Goal: Obtain resource: Download file/media

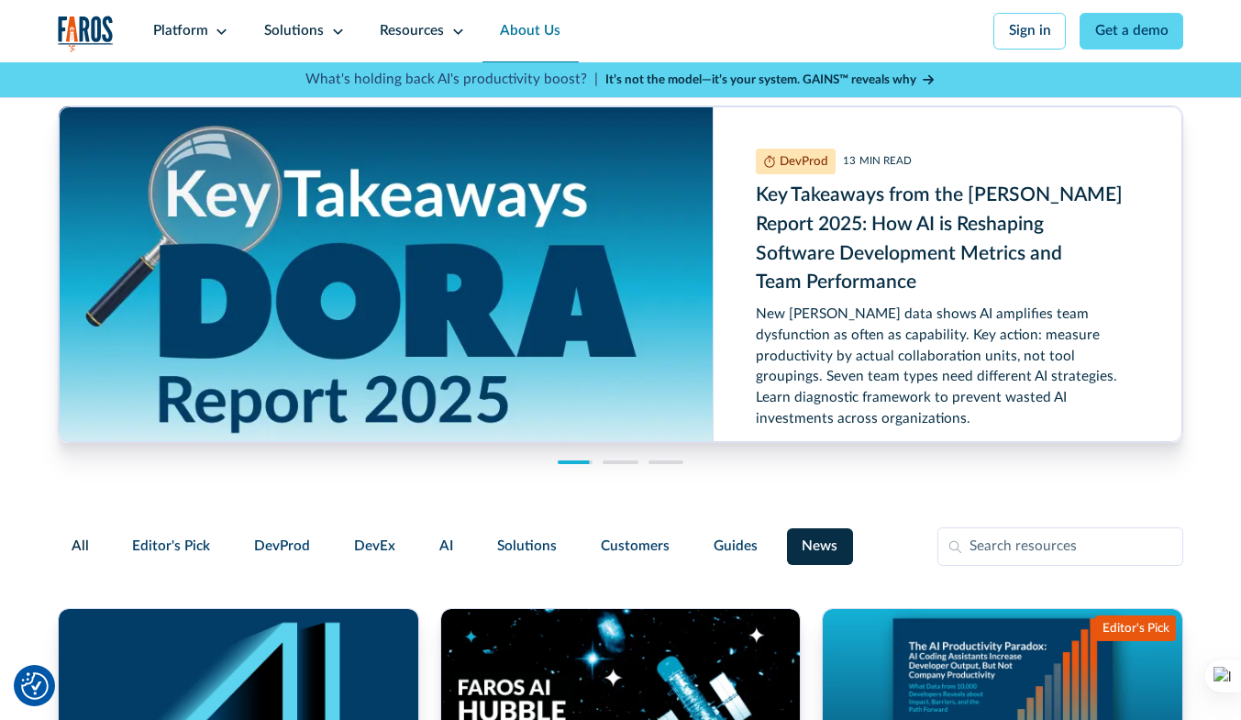
click at [525, 23] on link "About Us" at bounding box center [529, 31] width 95 height 62
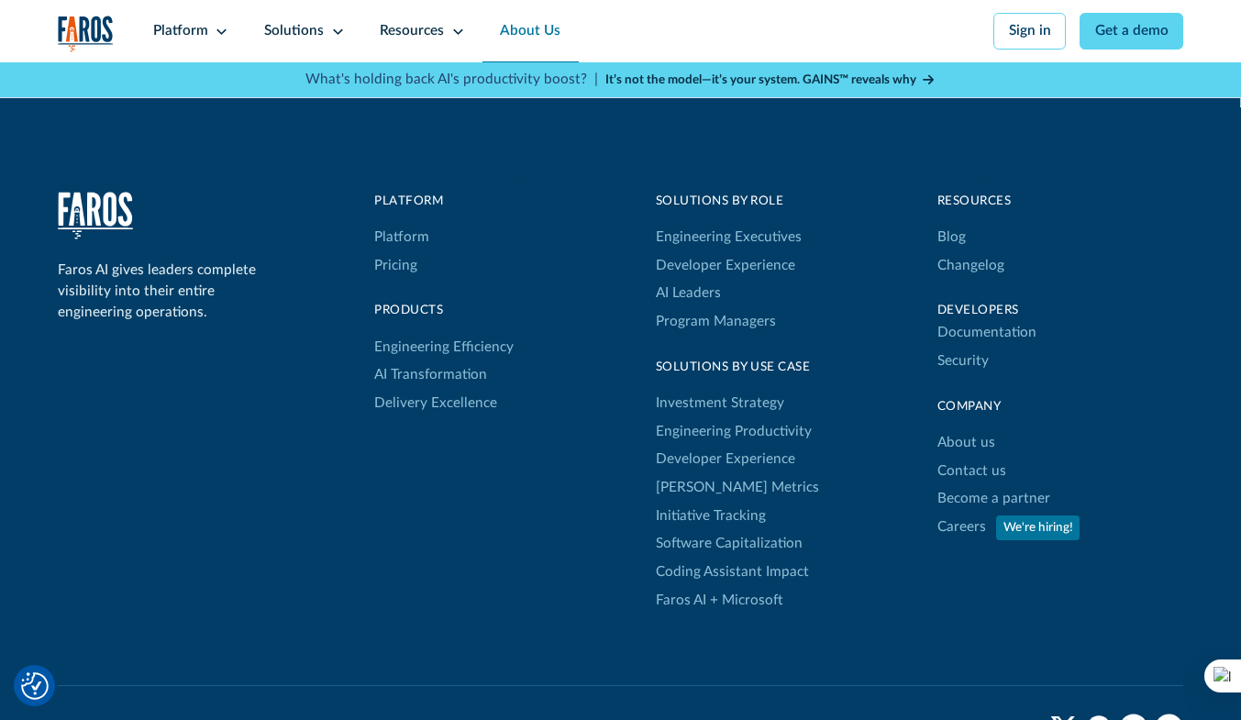
scroll to position [4872, 0]
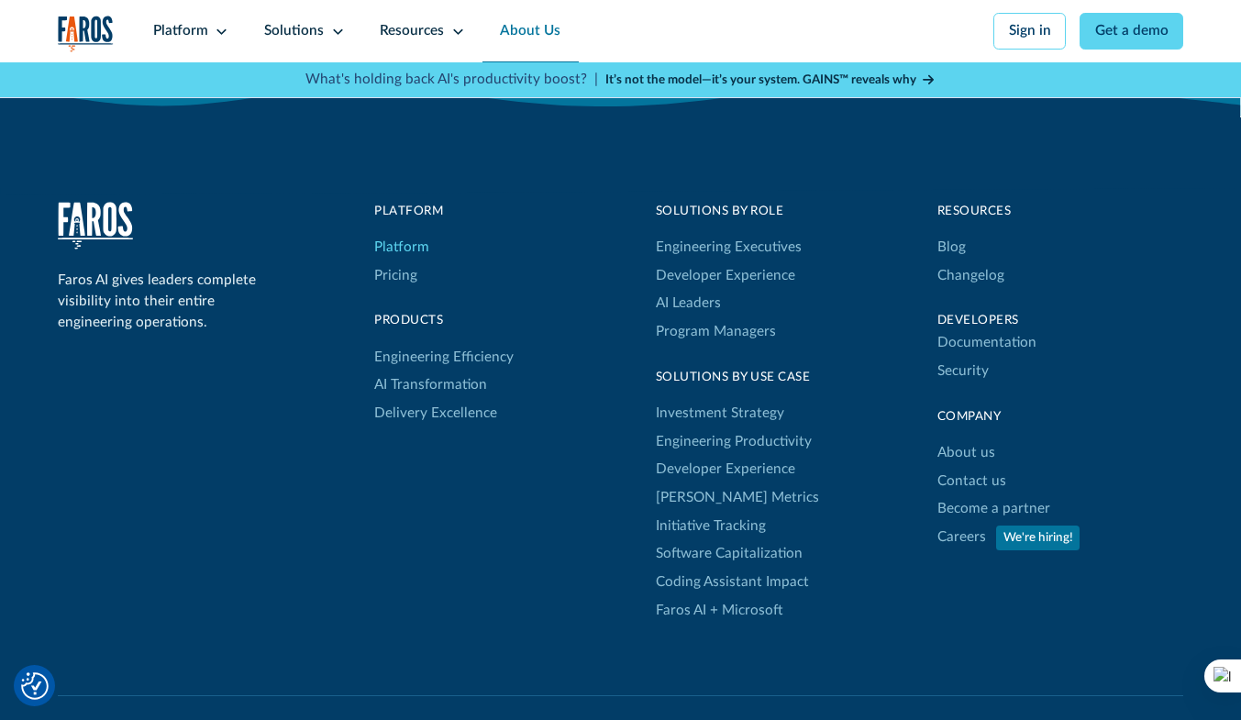
click at [396, 262] on link "Platform" at bounding box center [401, 248] width 55 height 28
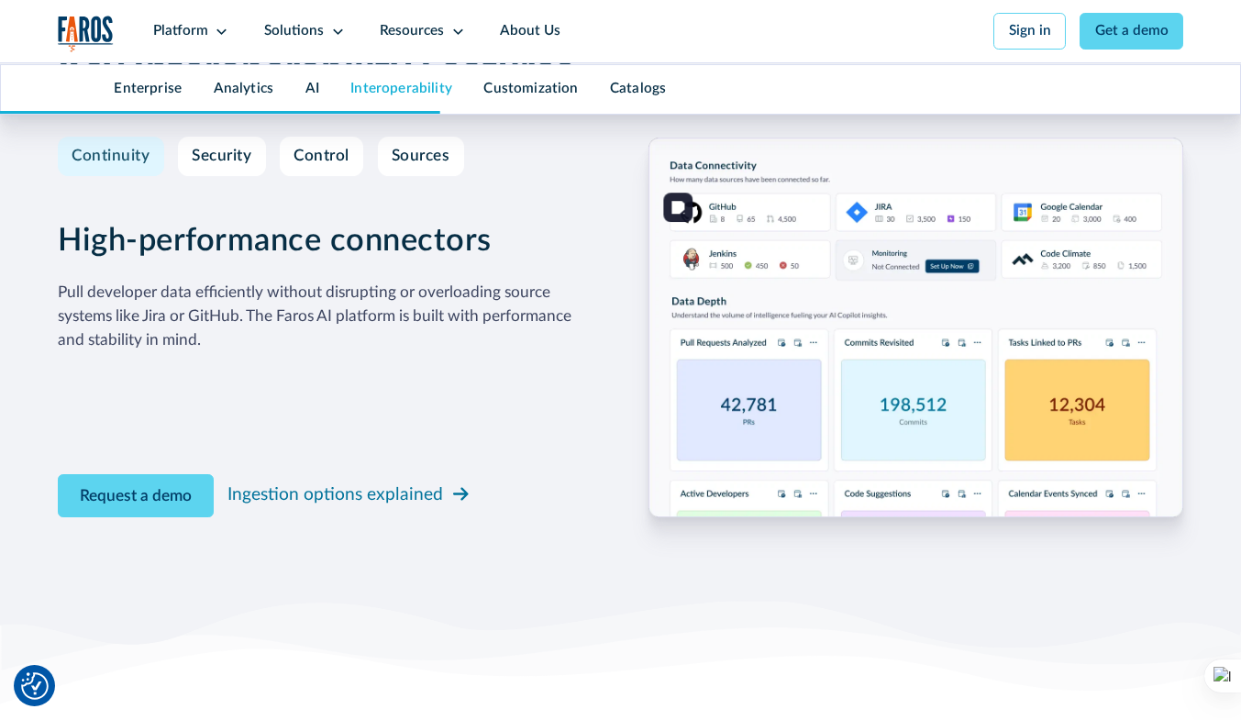
scroll to position [5402, 0]
click at [215, 33] on icon at bounding box center [222, 32] width 14 height 14
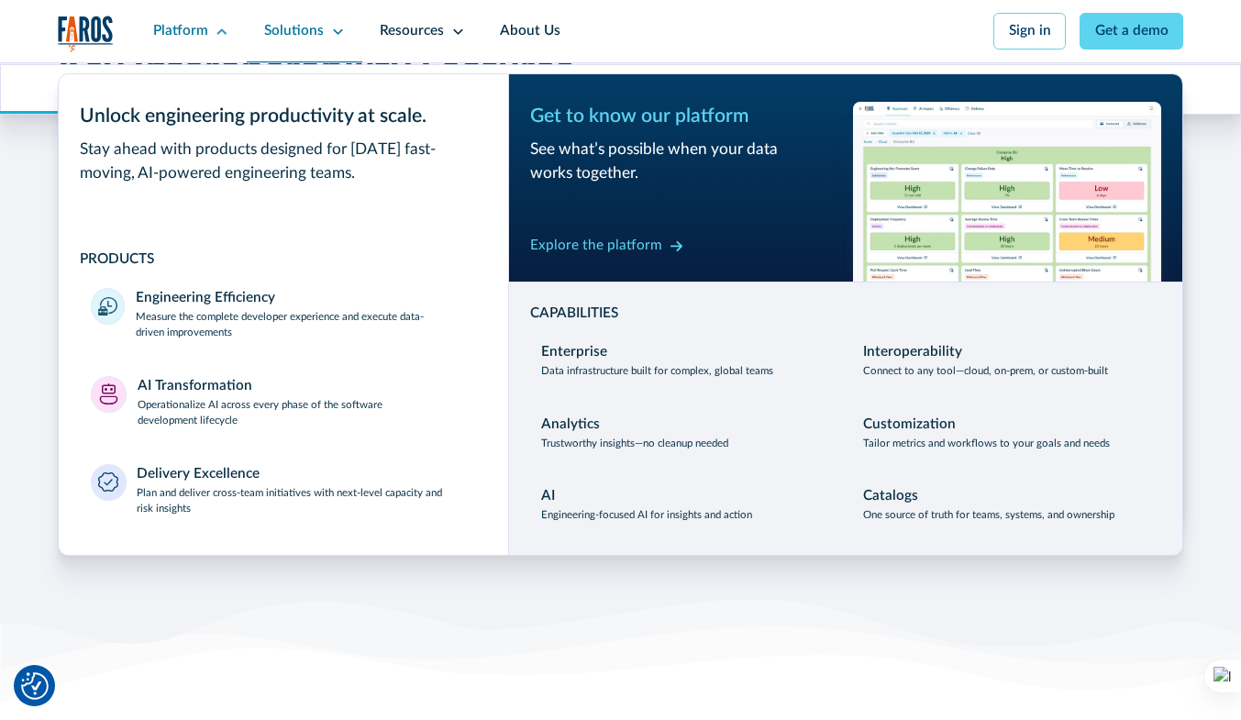
click at [299, 30] on div "Solutions" at bounding box center [294, 31] width 60 height 21
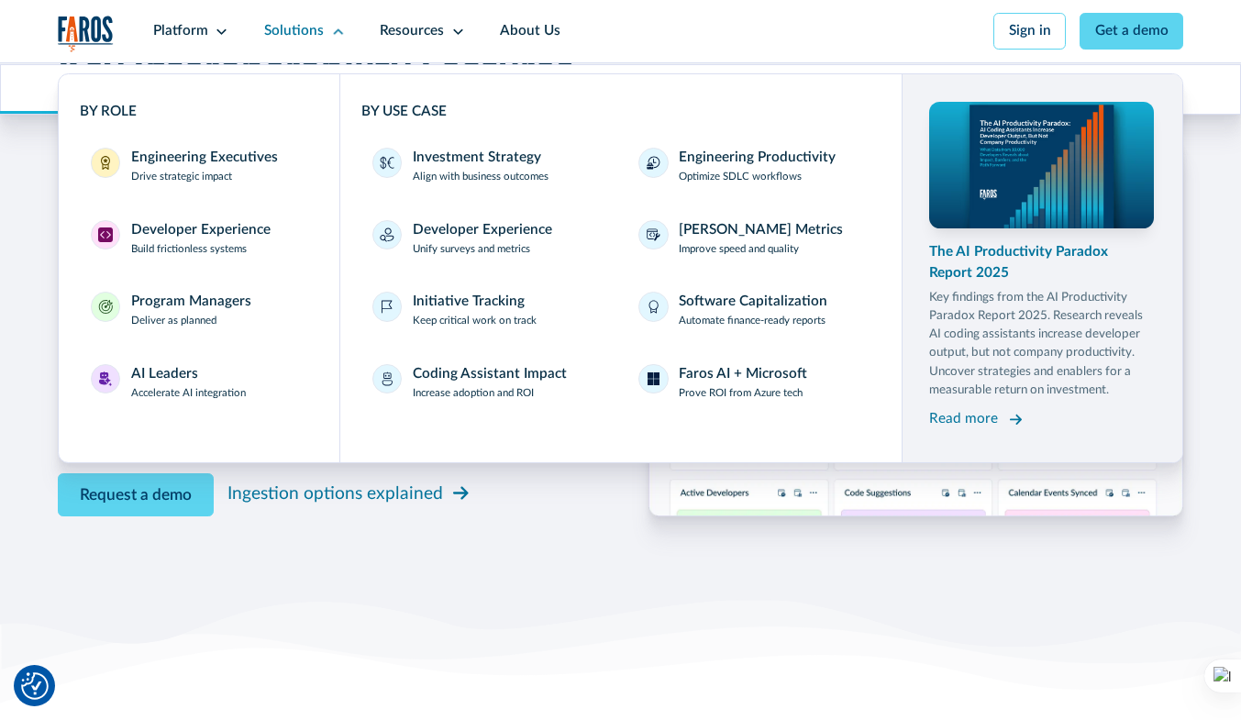
click at [973, 420] on div "Read more" at bounding box center [963, 419] width 69 height 21
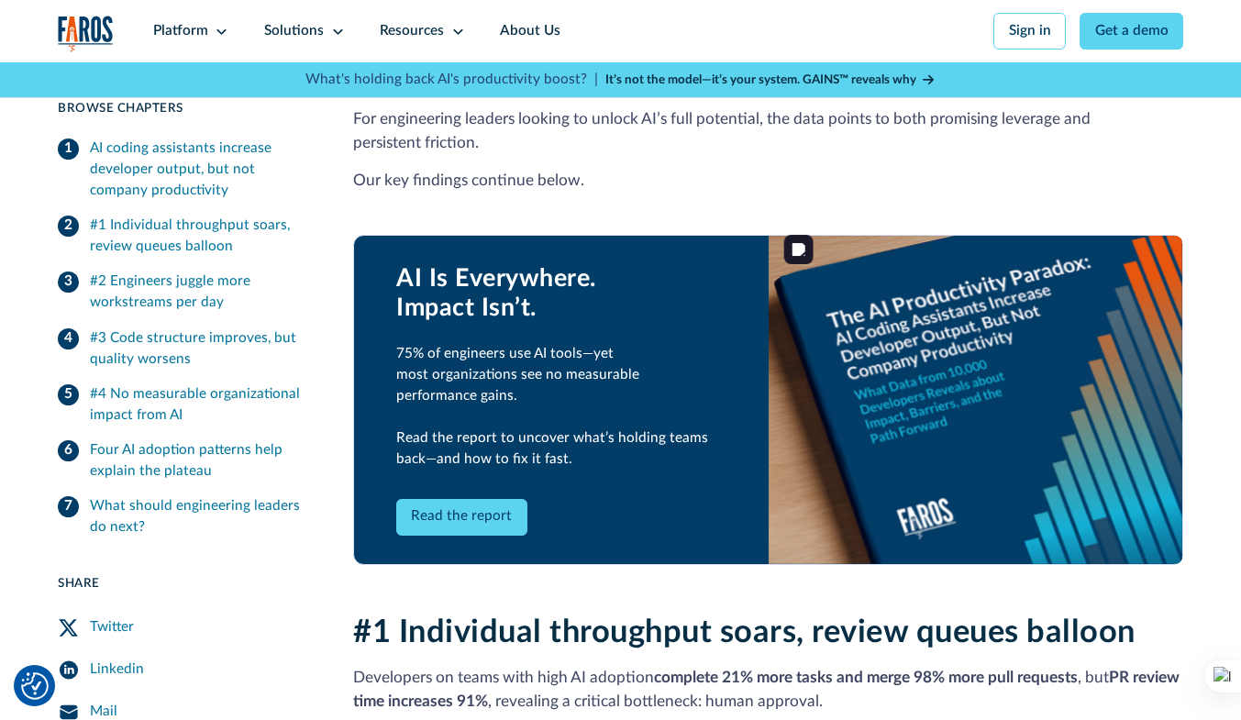
scroll to position [870, 0]
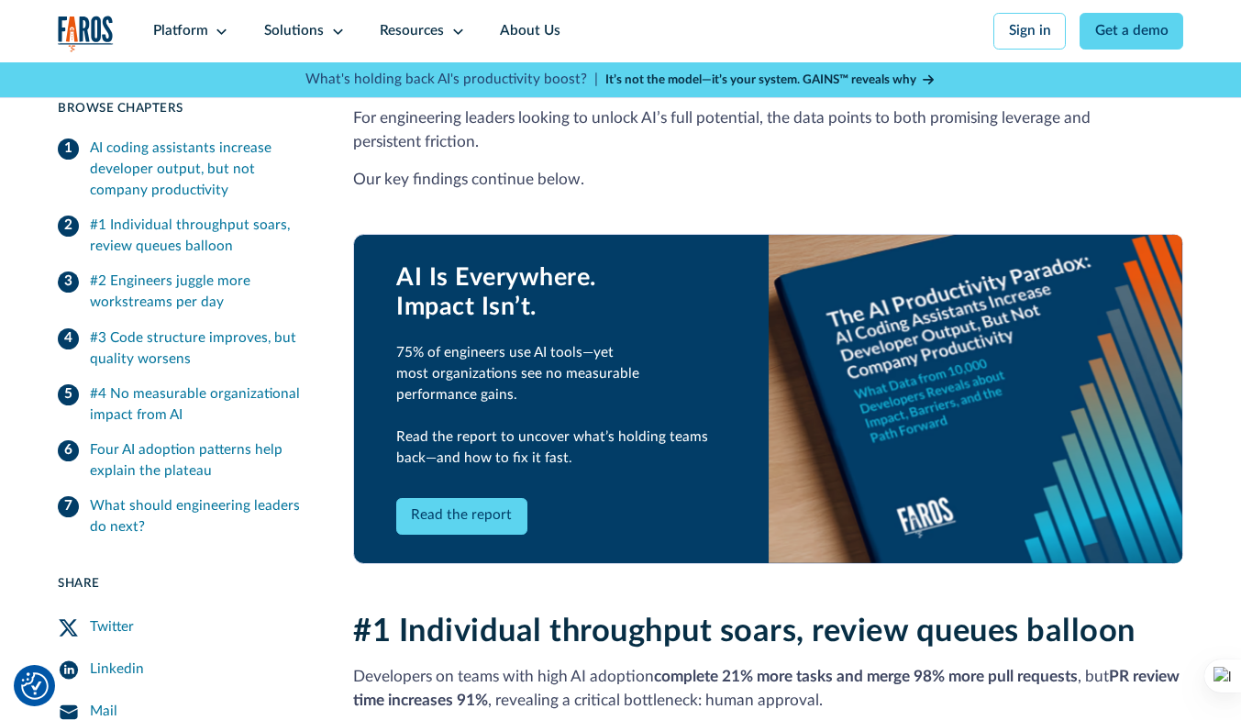
click at [456, 498] on link "Read the report" at bounding box center [461, 516] width 131 height 37
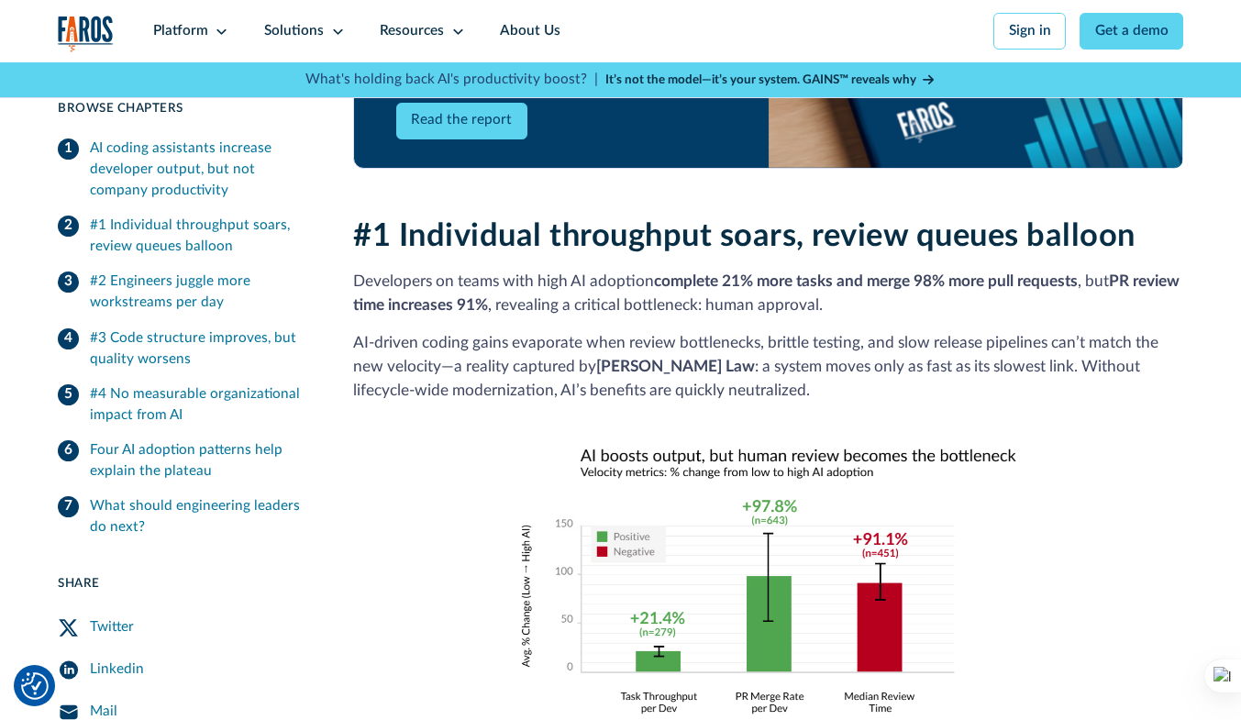
scroll to position [1250, 0]
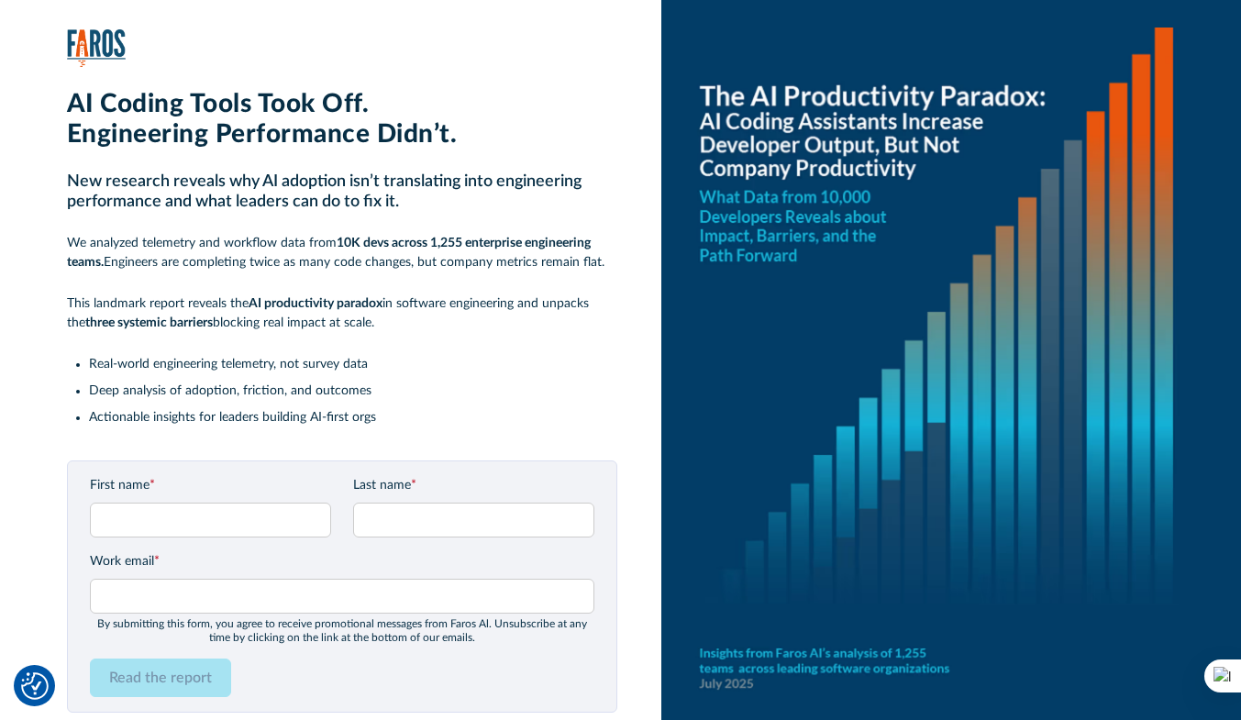
type input "[PERSON_NAME]"
type input "[EMAIL_ADDRESS][DOMAIN_NAME]"
